Goal: Find specific fact: Find specific page/section

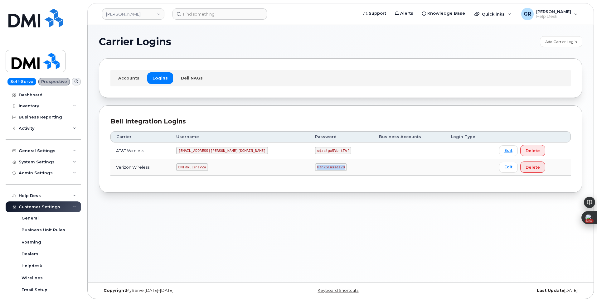
drag, startPoint x: 278, startPoint y: 169, endPoint x: 318, endPoint y: 152, distance: 43.3
click at [320, 167] on td "P!nkGlasses78" at bounding box center [341, 167] width 64 height 17
copy code "P!nkGlasses78"
click at [262, 64] on div "Accounts Logins Bell NAGs" at bounding box center [340, 77] width 483 height 39
click at [247, 66] on div "Accounts Logins Bell NAGs" at bounding box center [340, 77] width 483 height 39
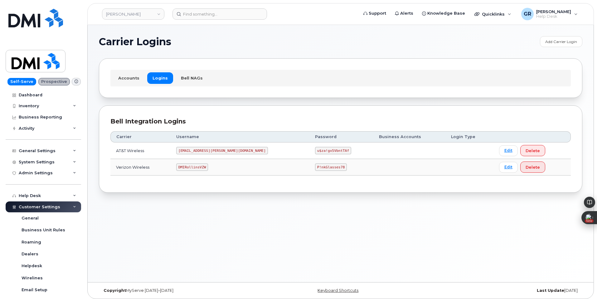
click at [247, 64] on div "Accounts Logins Bell NAGs" at bounding box center [340, 77] width 483 height 39
click at [315, 168] on code "P!nkGlasses78" at bounding box center [331, 166] width 32 height 7
drag, startPoint x: 278, startPoint y: 168, endPoint x: 319, endPoint y: 167, distance: 40.5
click at [318, 168] on td "P!nkGlasses78" at bounding box center [341, 167] width 64 height 17
copy code "P!nkGlasses78"
